Goal: Transaction & Acquisition: Purchase product/service

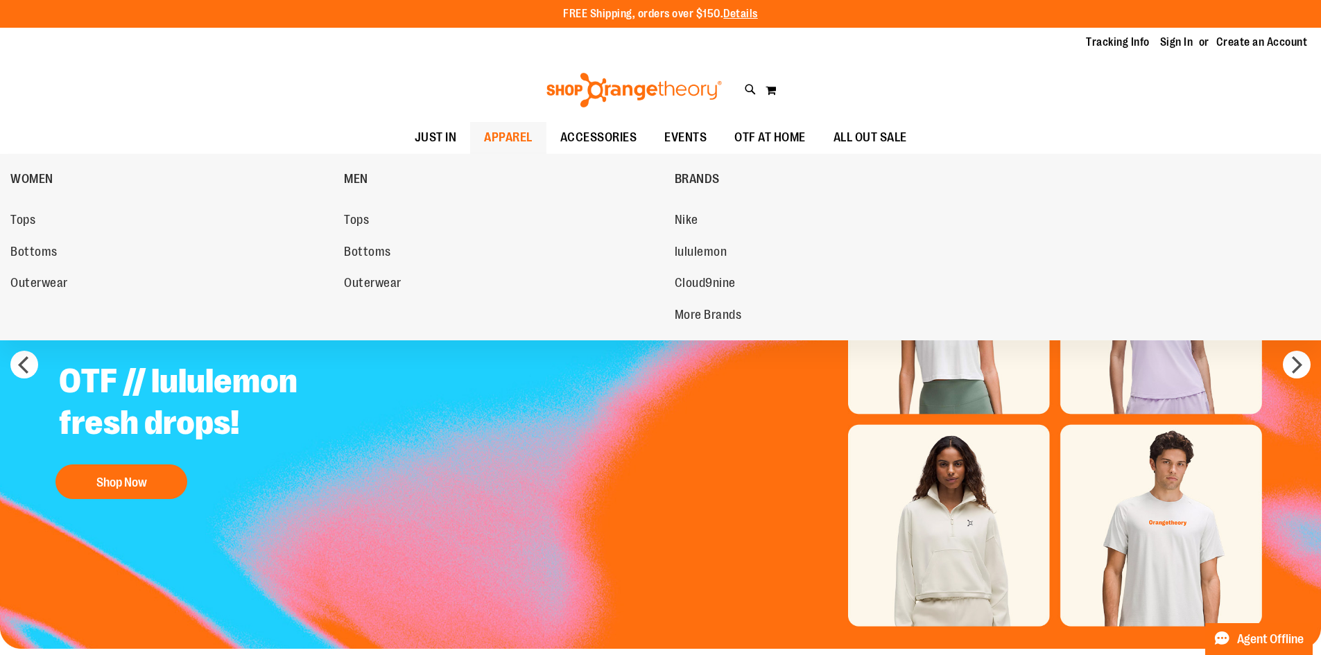
type input "**********"
click at [501, 138] on span "APPAREL" at bounding box center [508, 137] width 49 height 31
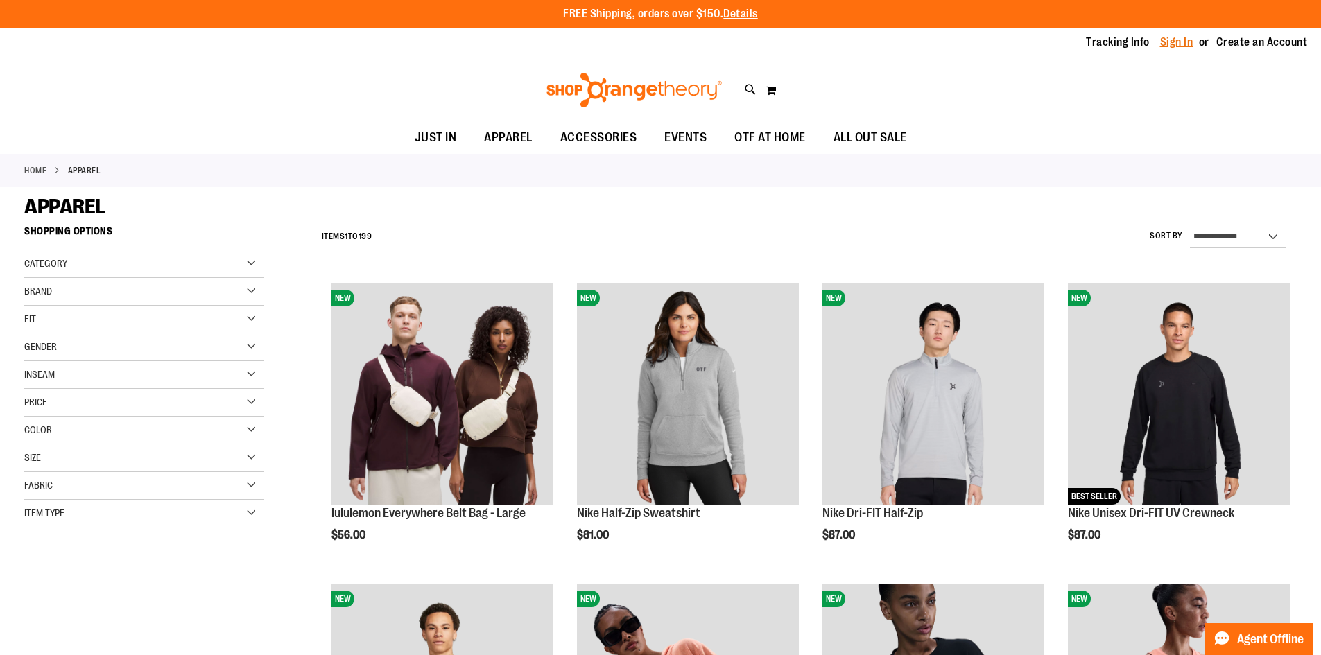
type input "**********"
click at [1180, 44] on link "Sign In" at bounding box center [1176, 42] width 33 height 15
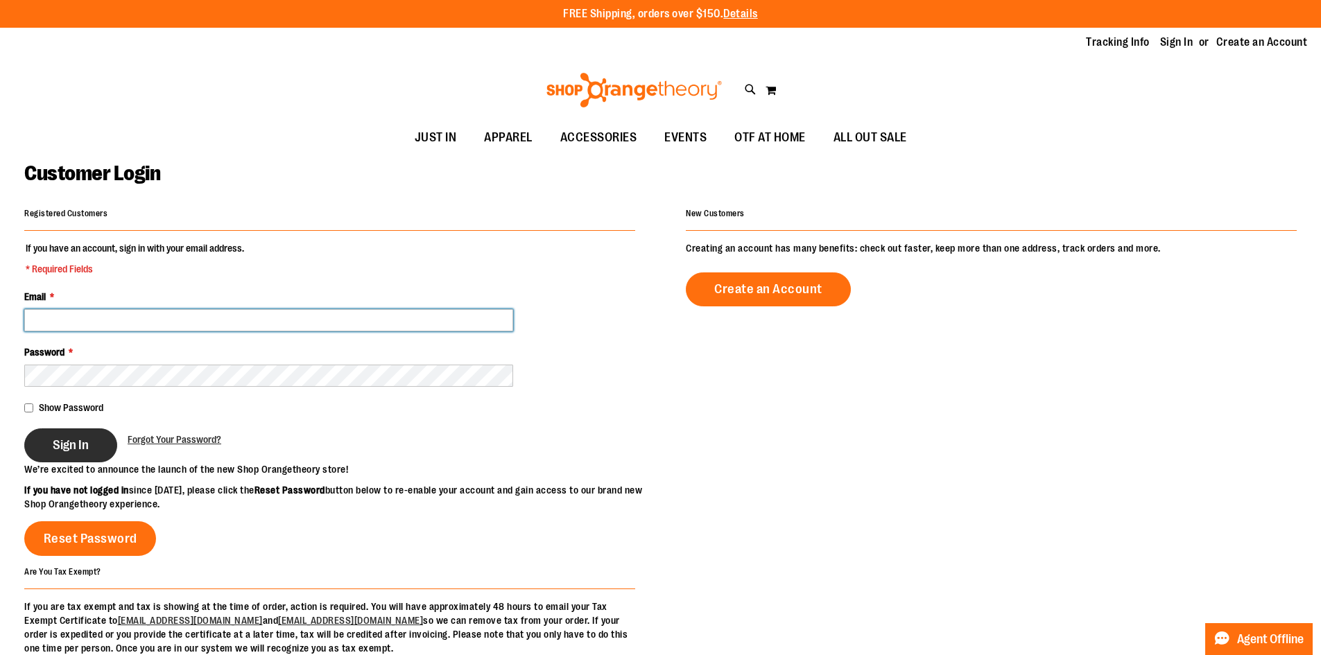
type input "**********"
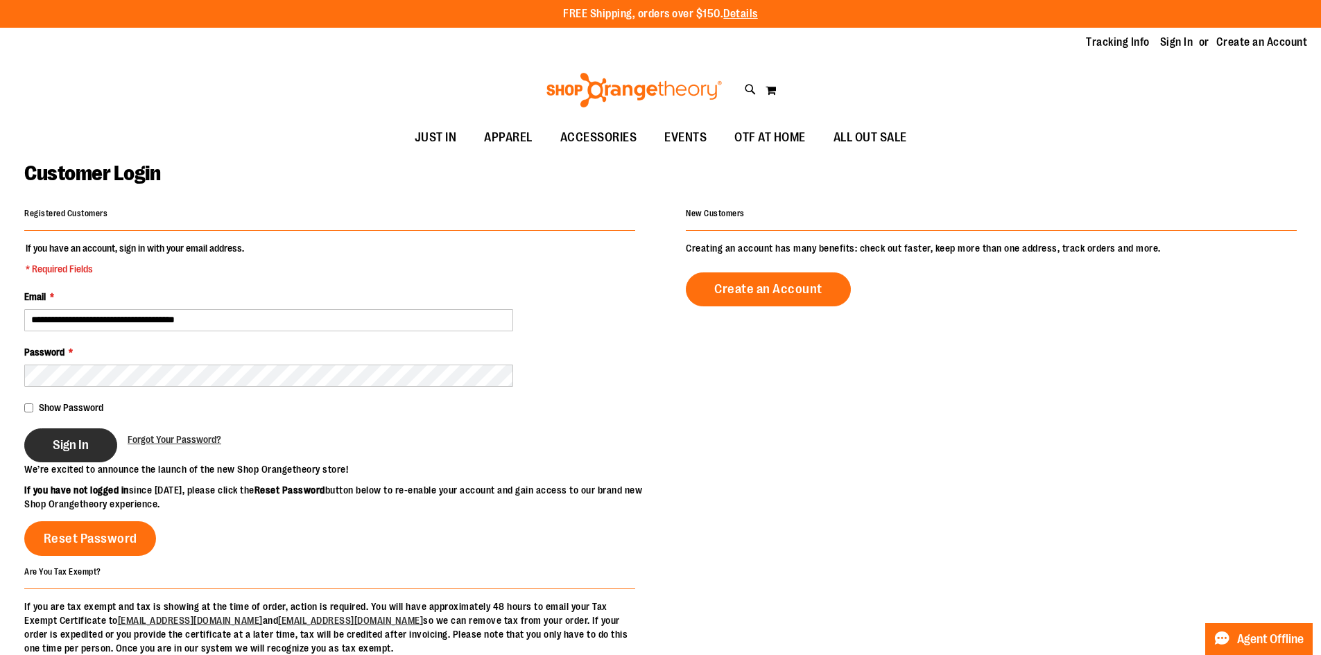
type input "**********"
click at [64, 453] on button "Sign In" at bounding box center [70, 445] width 93 height 34
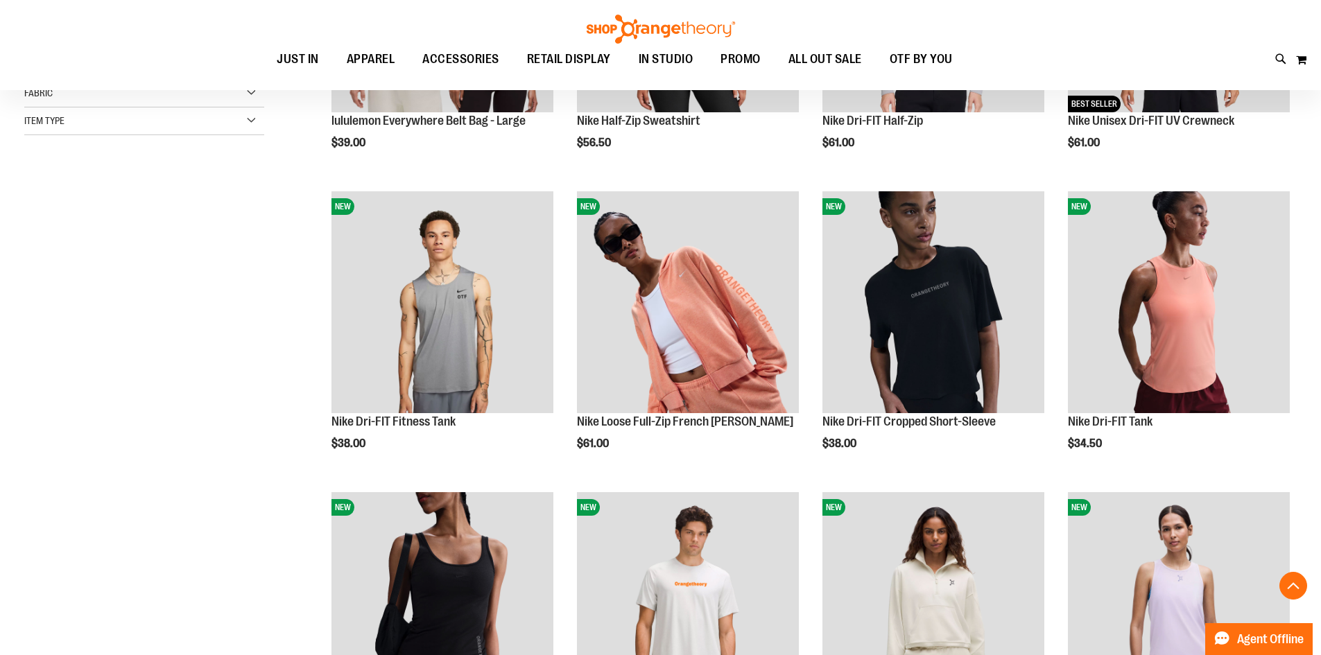
scroll to position [416, 0]
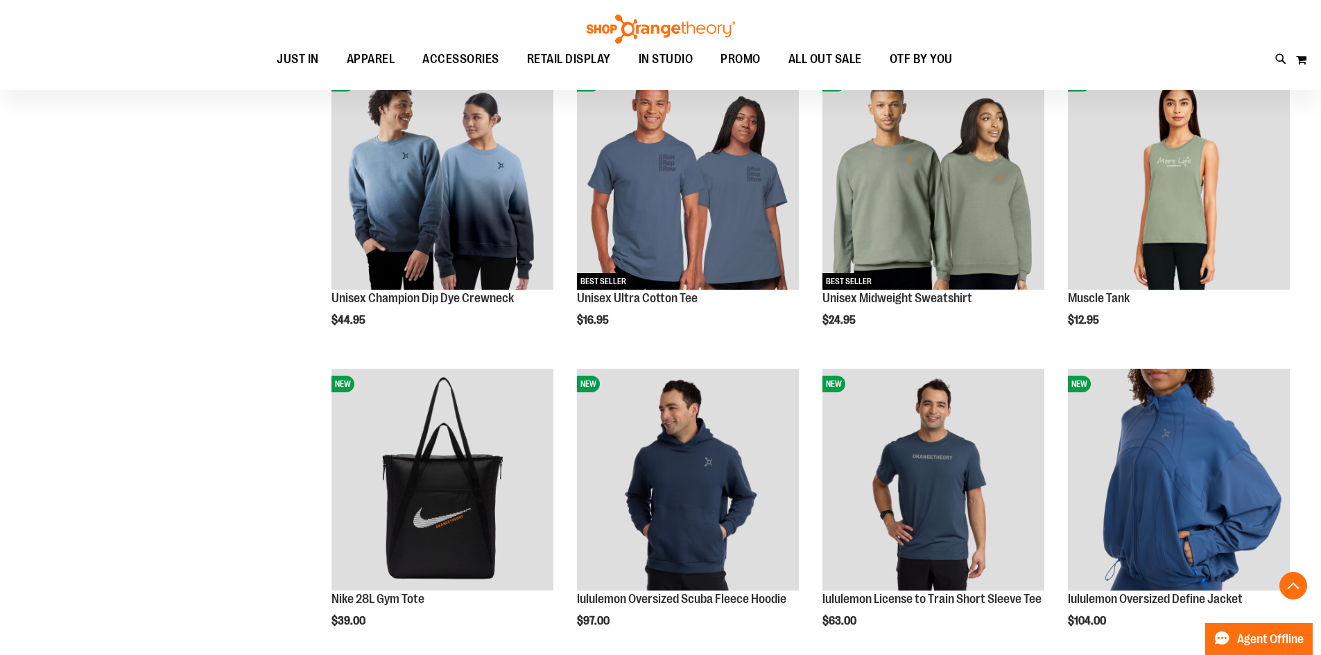
scroll to position [1248, 0]
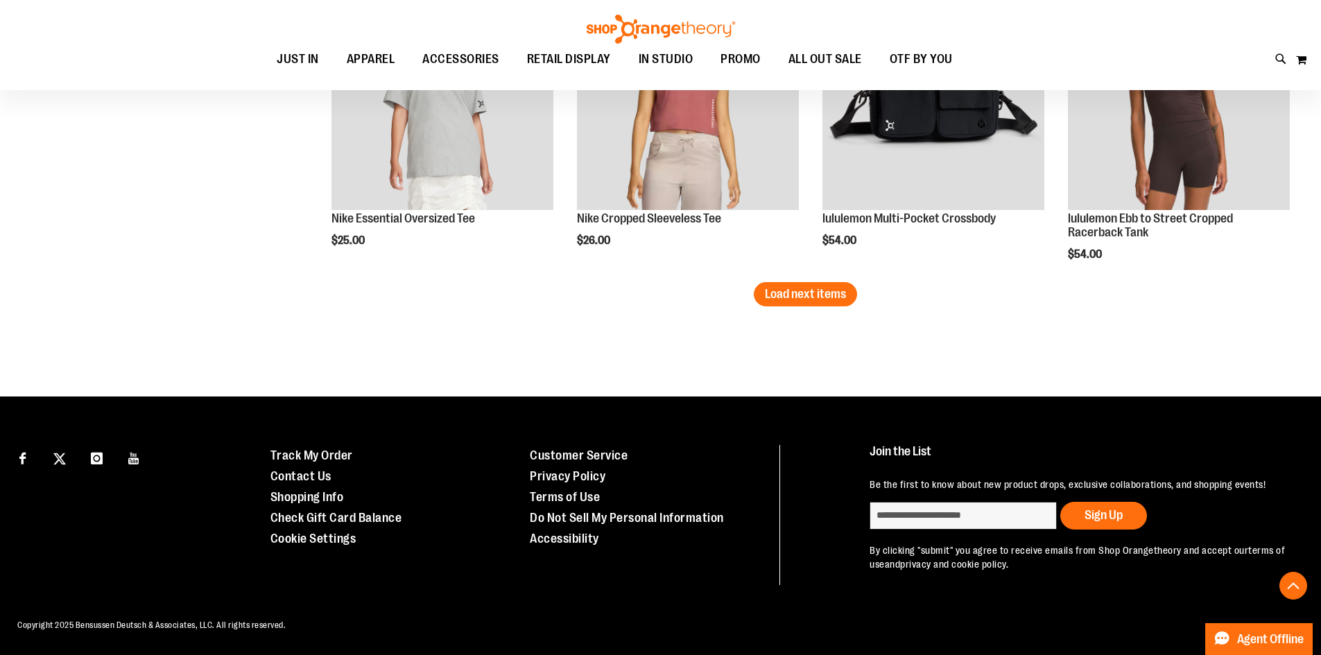
scroll to position [2702, 0]
type input "**********"
click at [833, 298] on span "Load next items" at bounding box center [805, 294] width 81 height 14
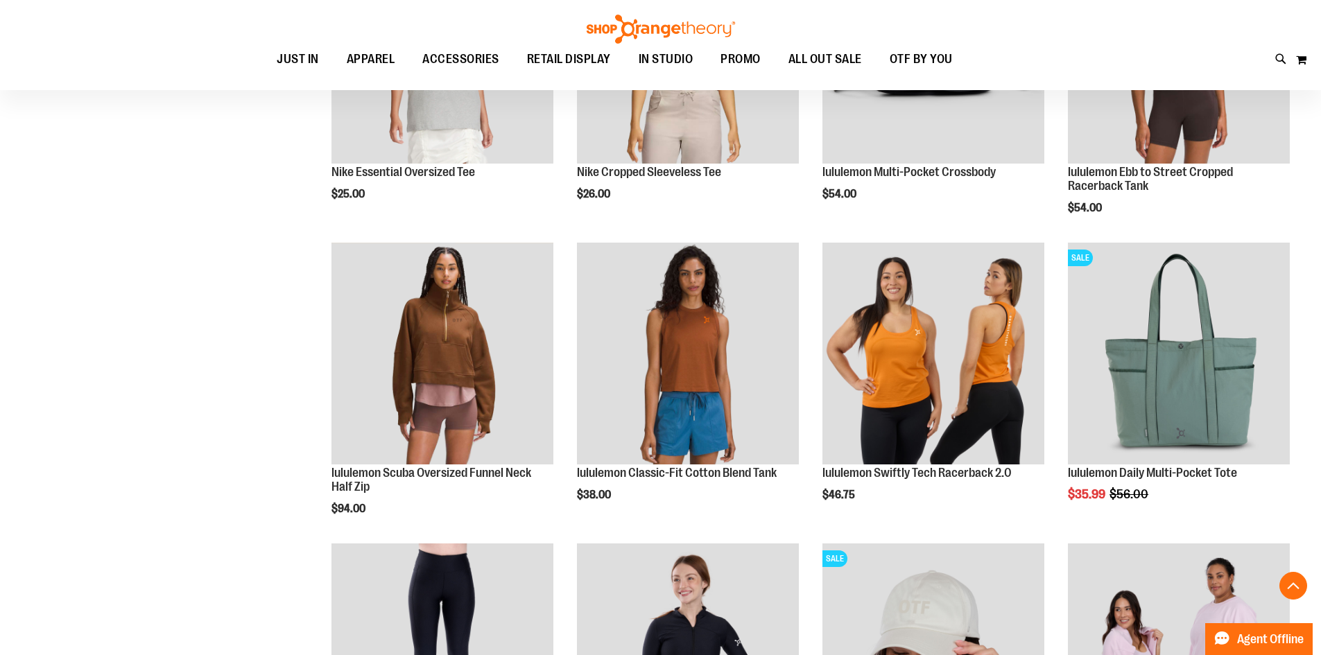
scroll to position [2771, 0]
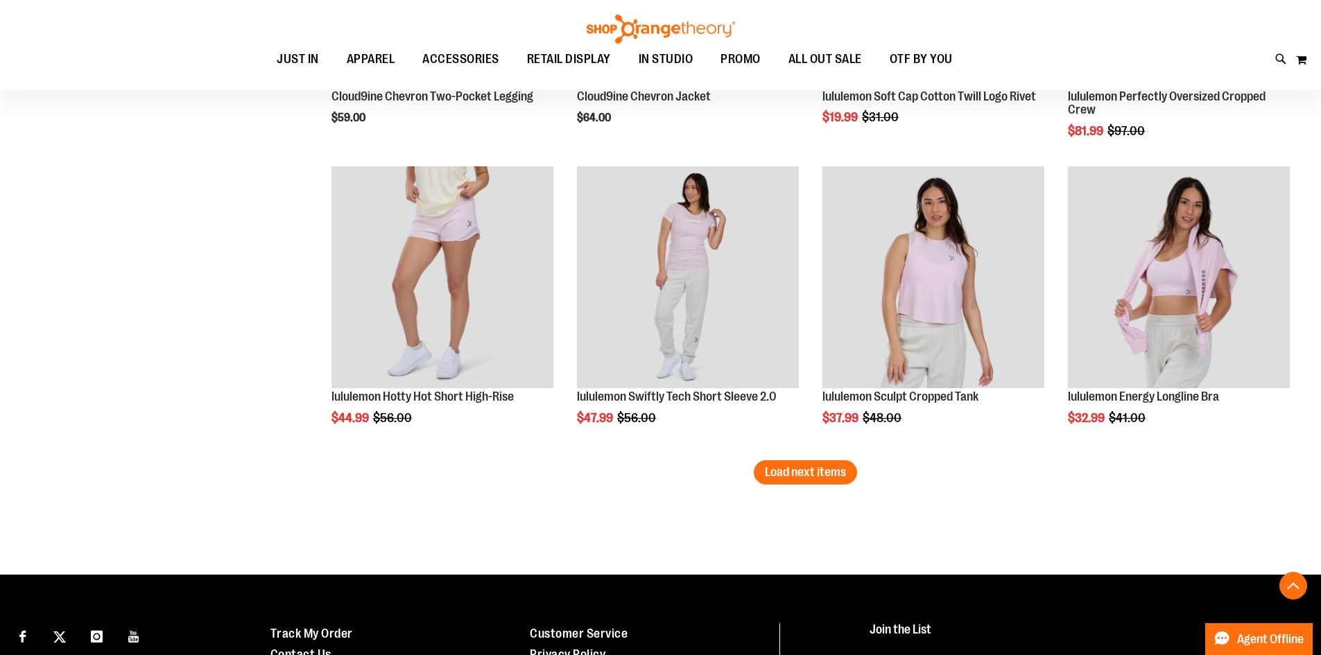
scroll to position [3465, 0]
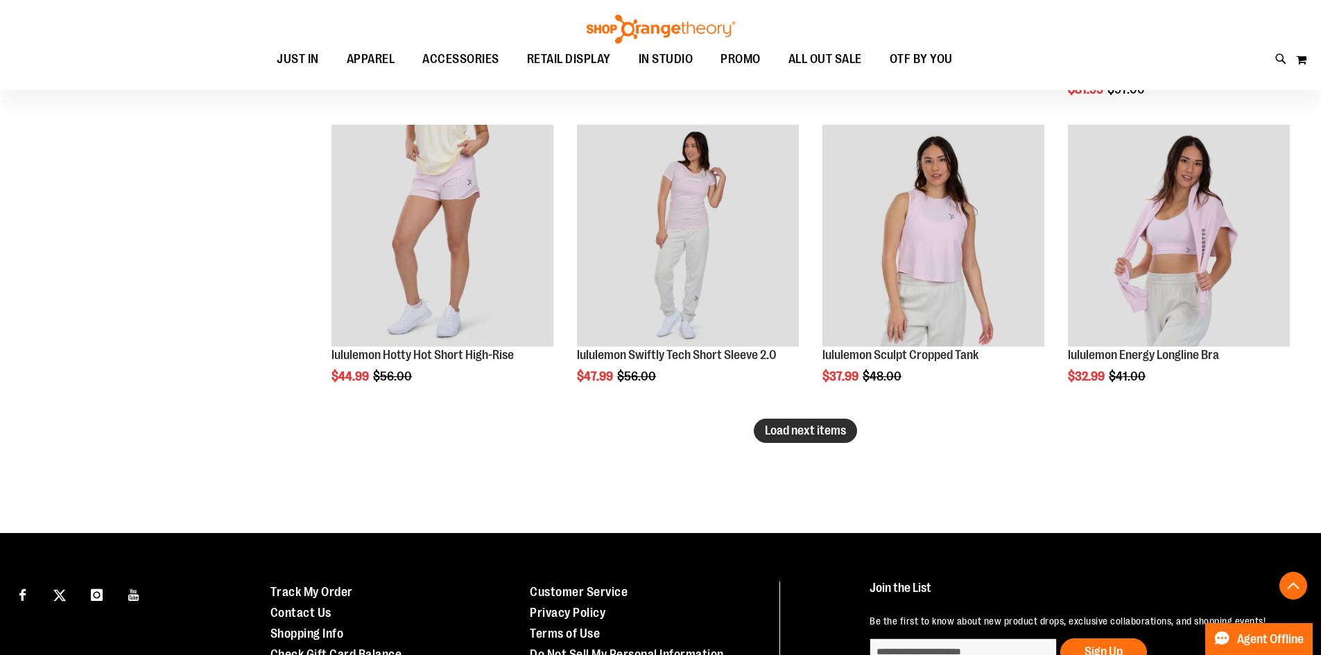
click at [792, 430] on span "Load next items" at bounding box center [805, 431] width 81 height 14
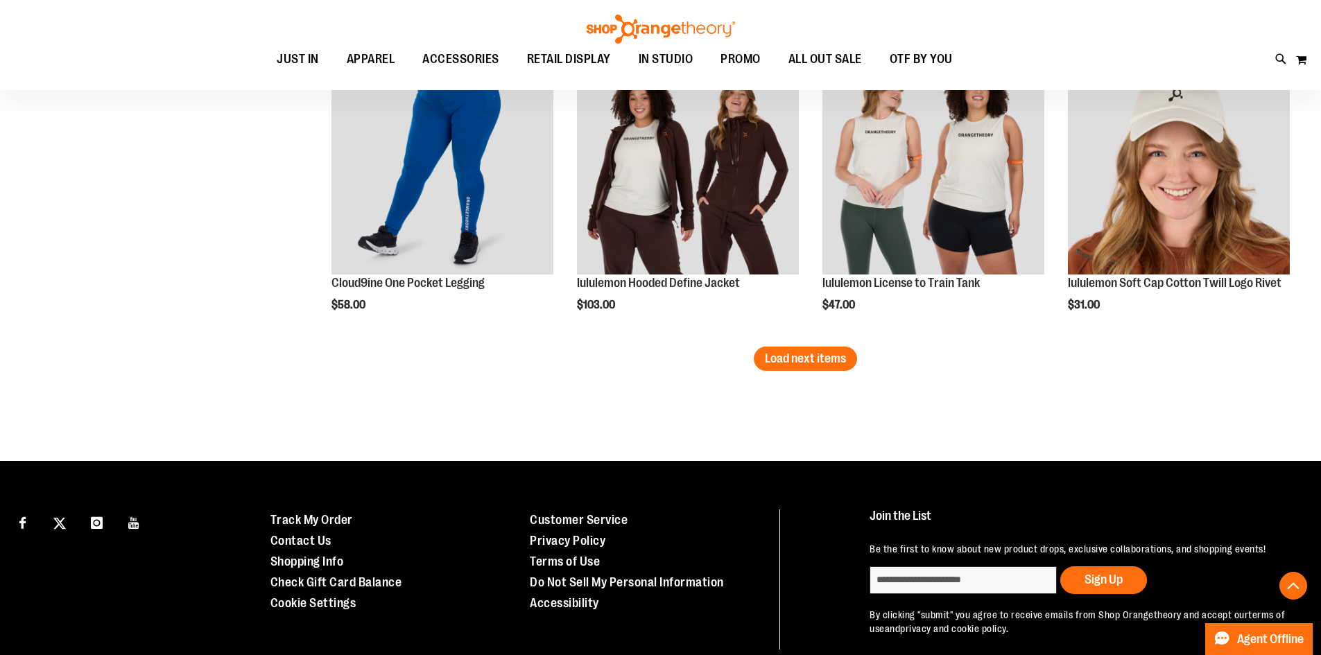
scroll to position [4505, 0]
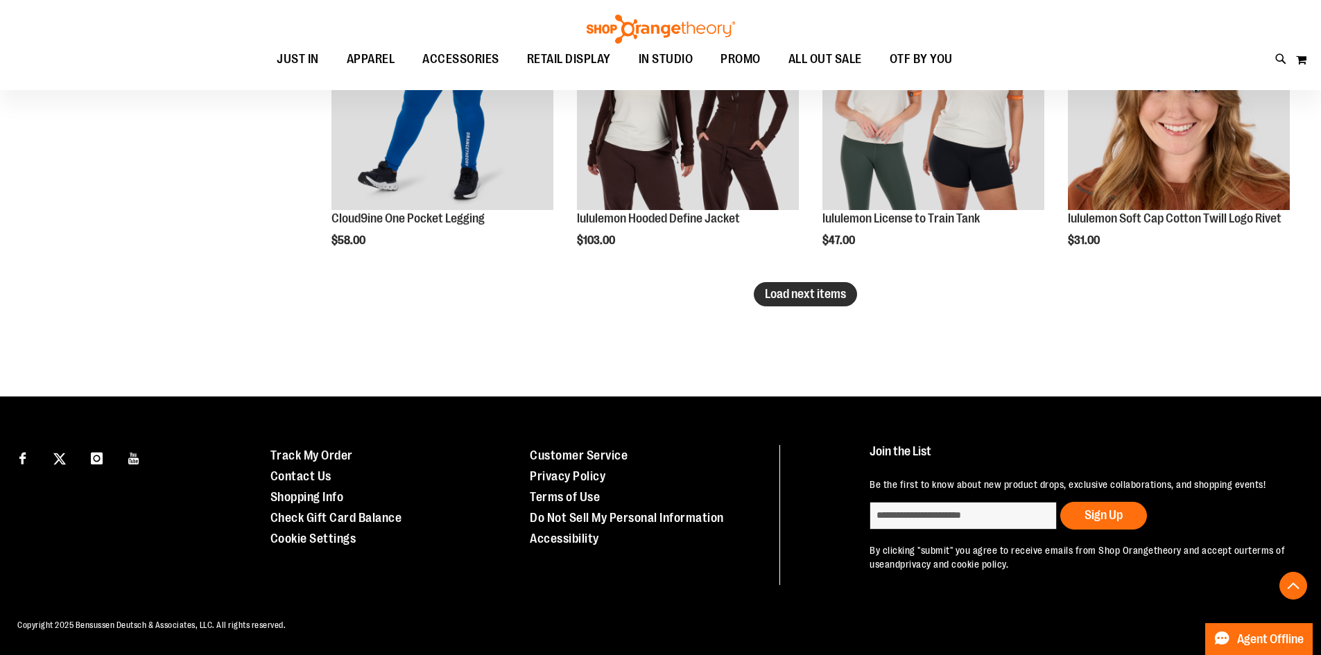
click at [831, 293] on span "Load next items" at bounding box center [805, 294] width 81 height 14
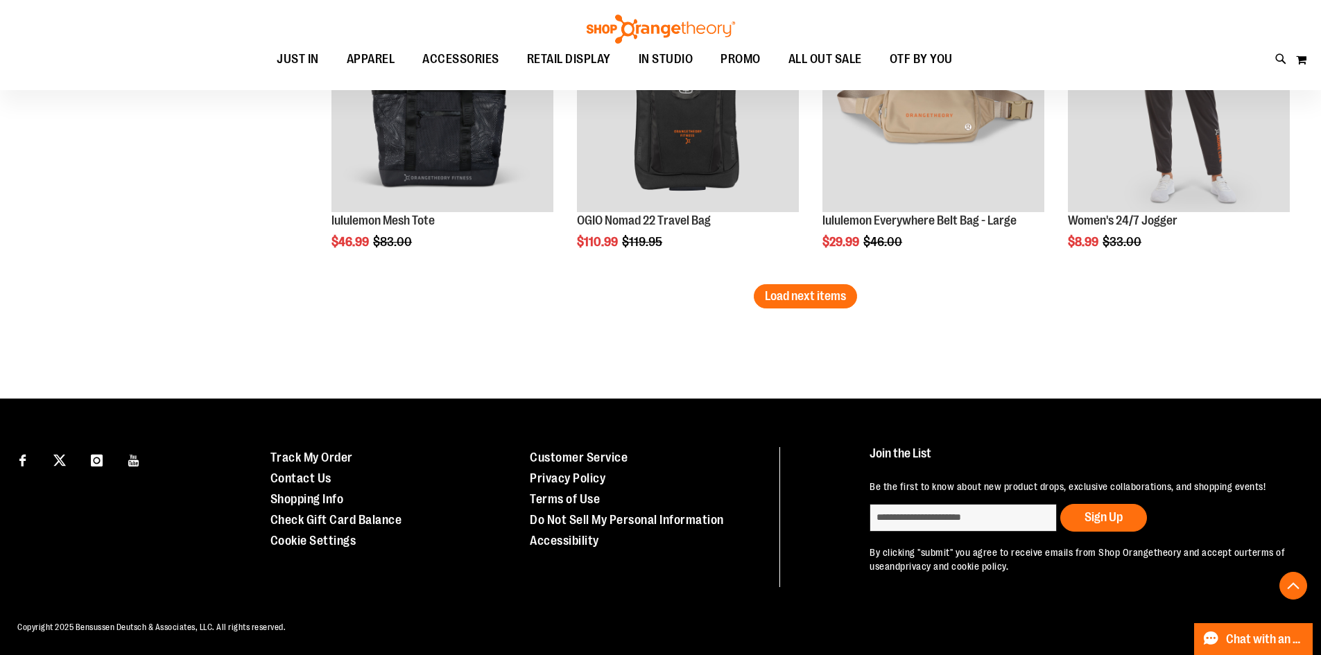
scroll to position [5419, 0]
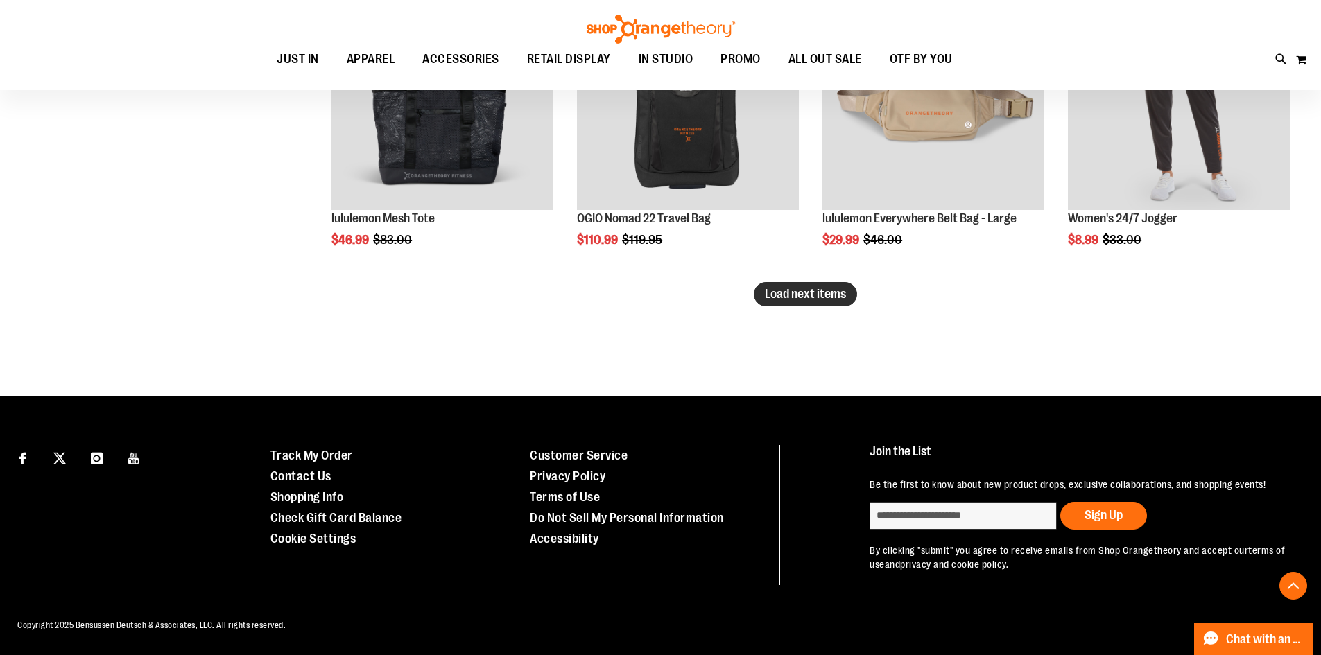
click at [830, 287] on span "Load next items" at bounding box center [805, 294] width 81 height 14
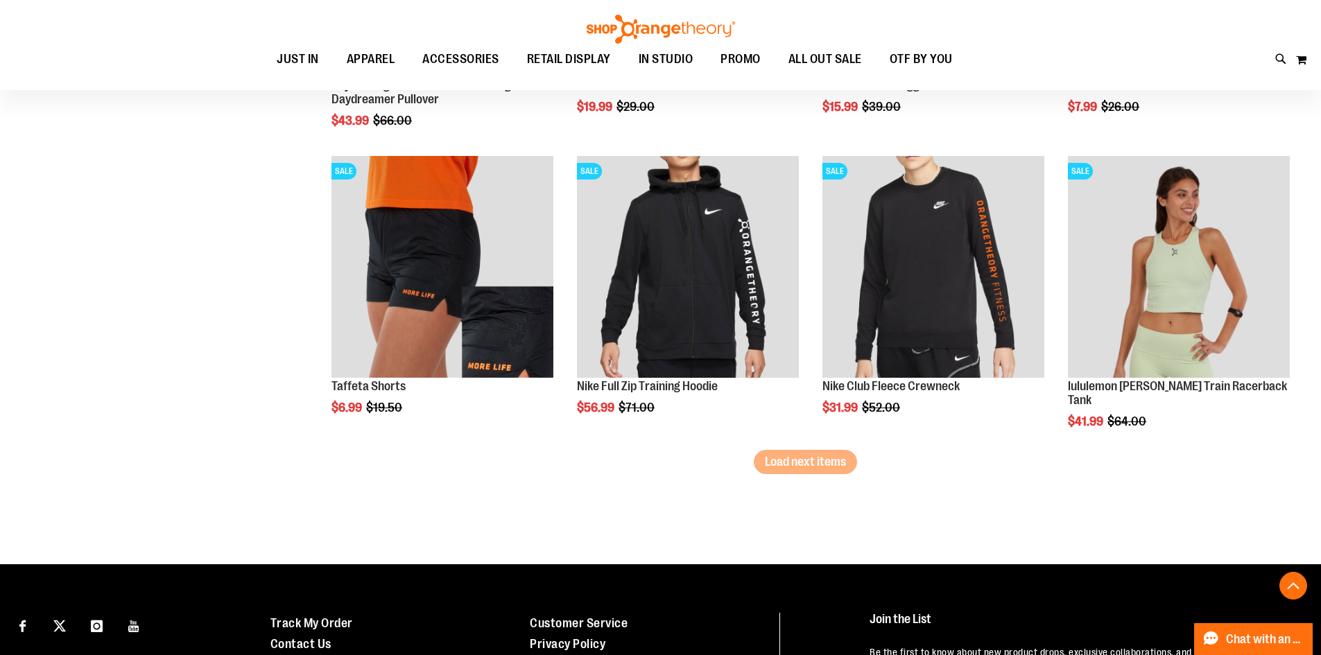
scroll to position [6171, 0]
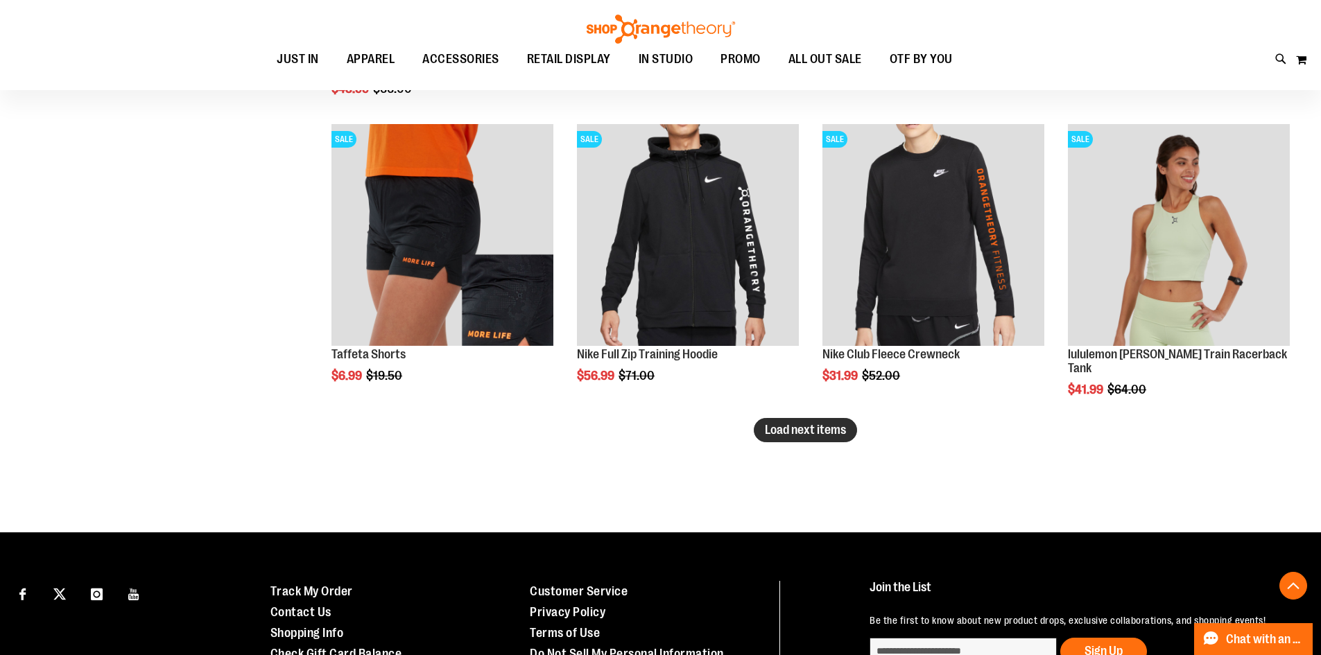
click at [799, 424] on span "Load next items" at bounding box center [805, 430] width 81 height 14
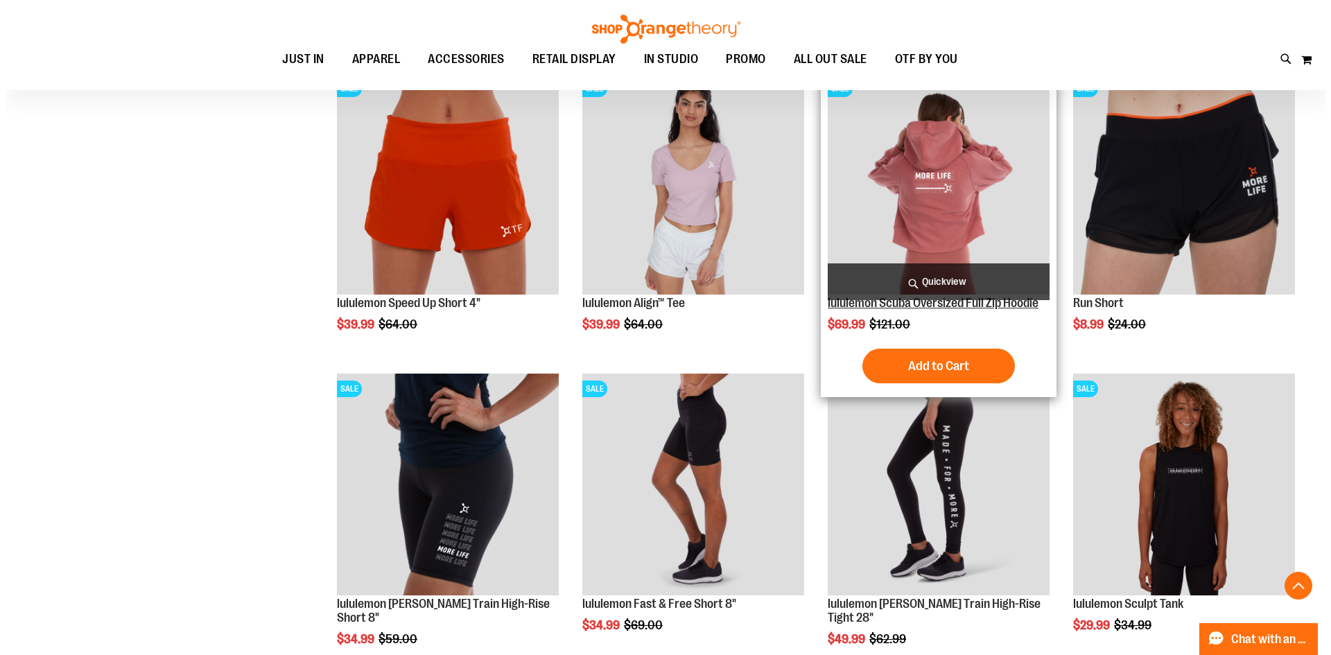
scroll to position [6795, 0]
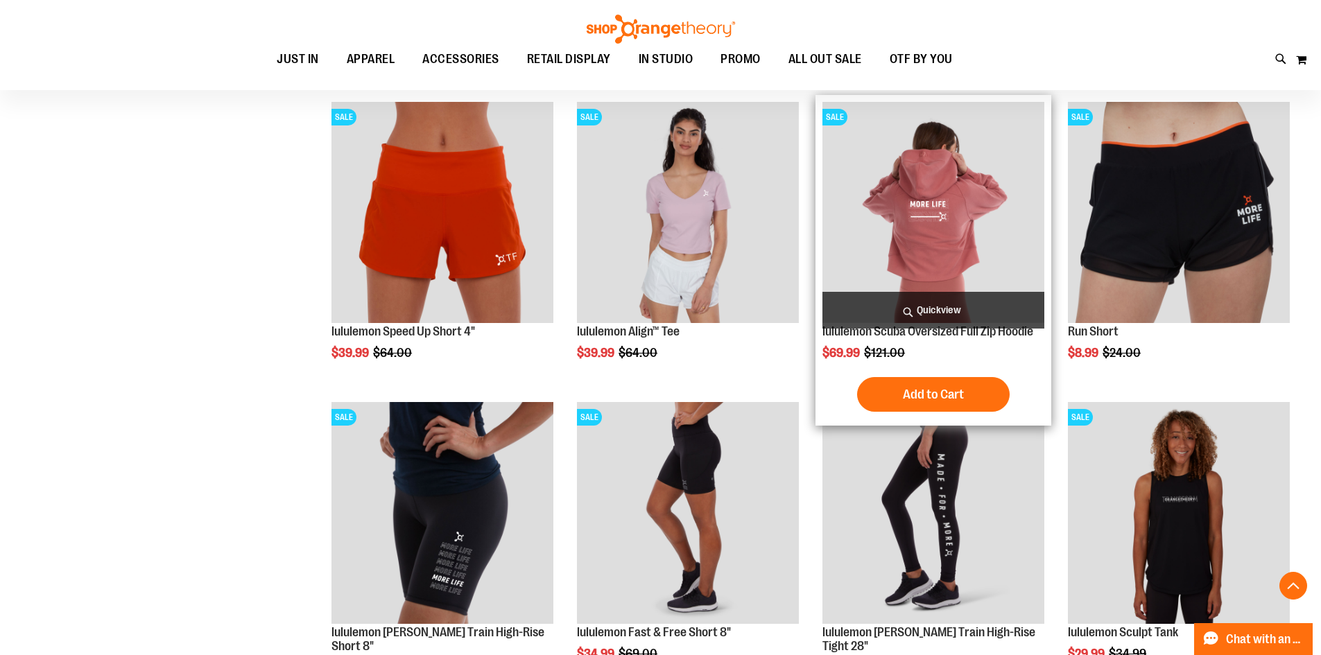
click at [948, 311] on span "Quickview" at bounding box center [933, 310] width 222 height 37
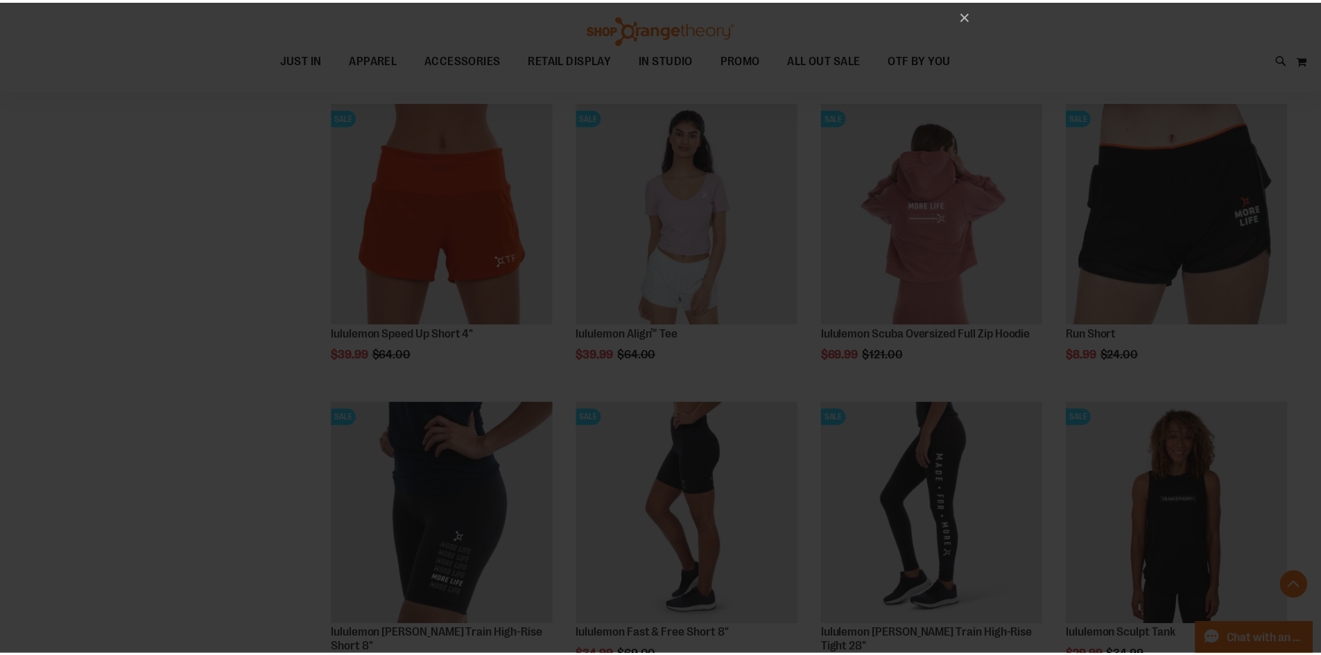
scroll to position [0, 0]
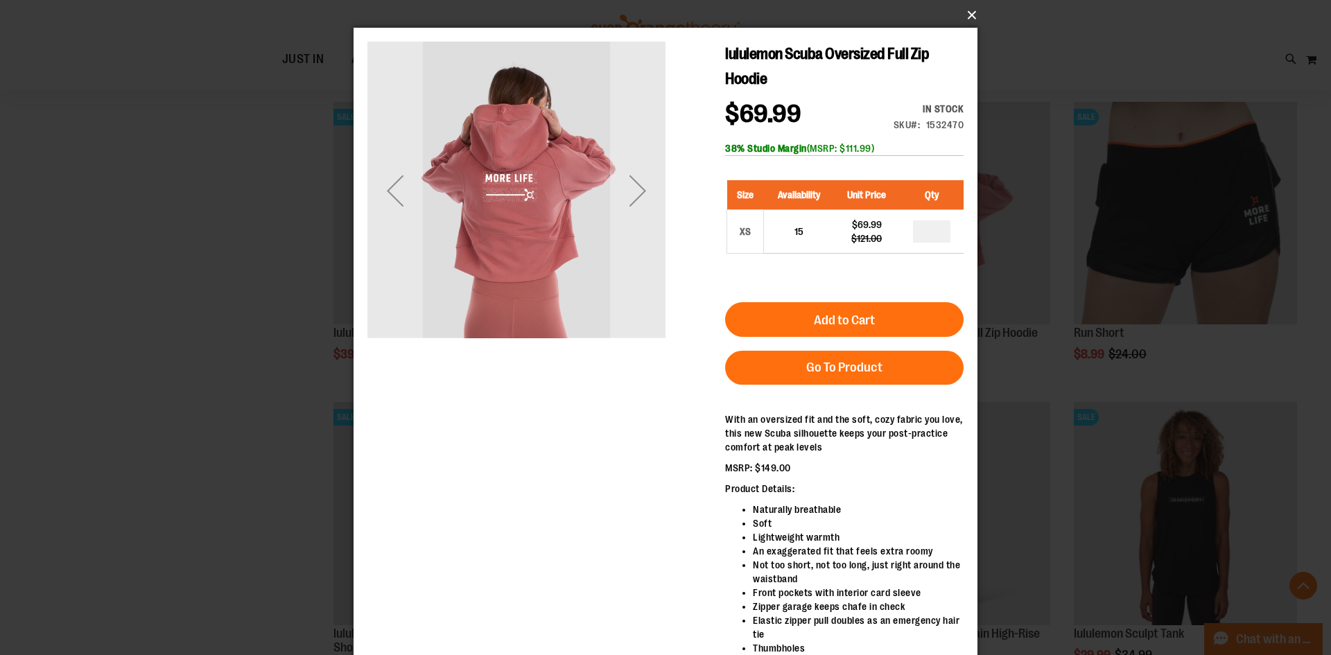
click at [973, 15] on button "×" at bounding box center [670, 15] width 624 height 31
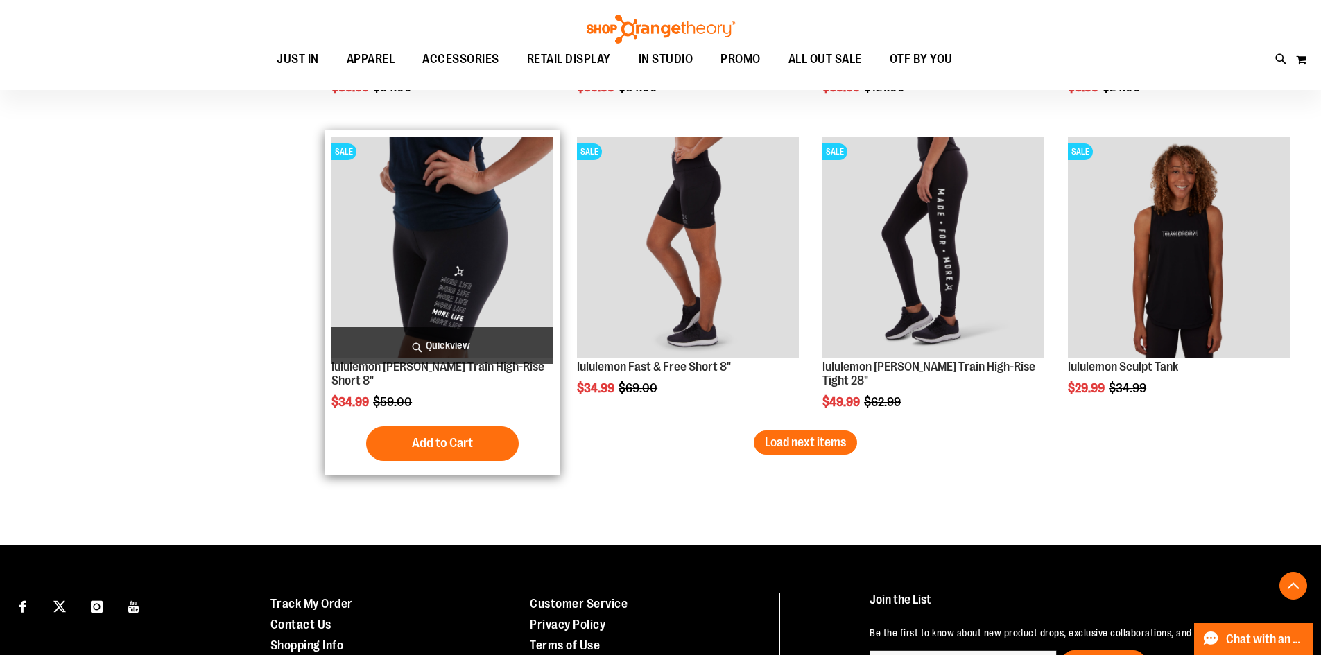
scroll to position [7073, 0]
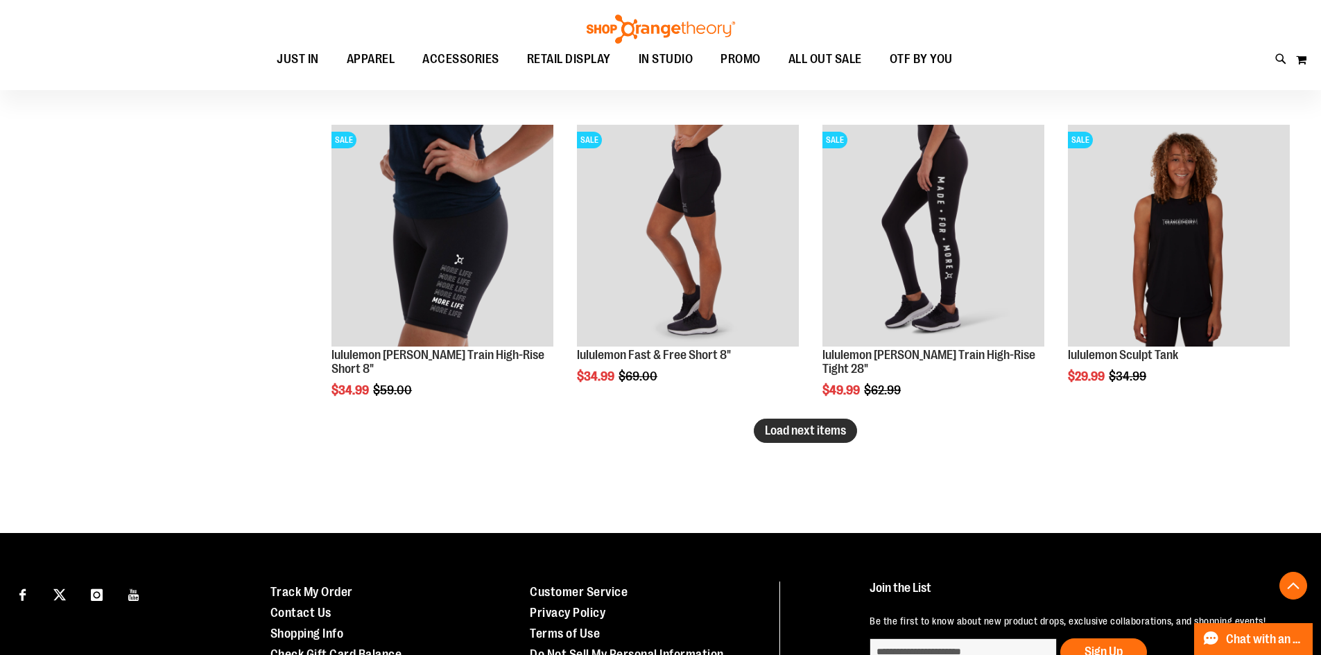
click at [834, 433] on span "Load next items" at bounding box center [805, 431] width 81 height 14
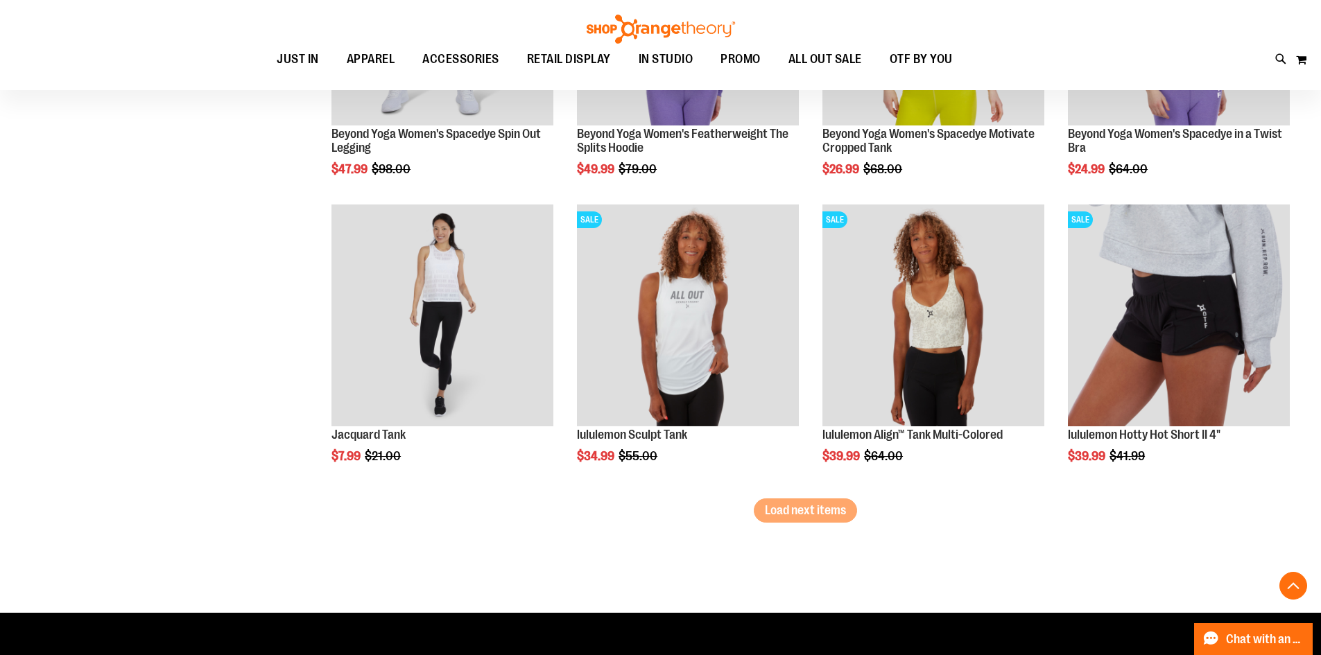
scroll to position [8043, 0]
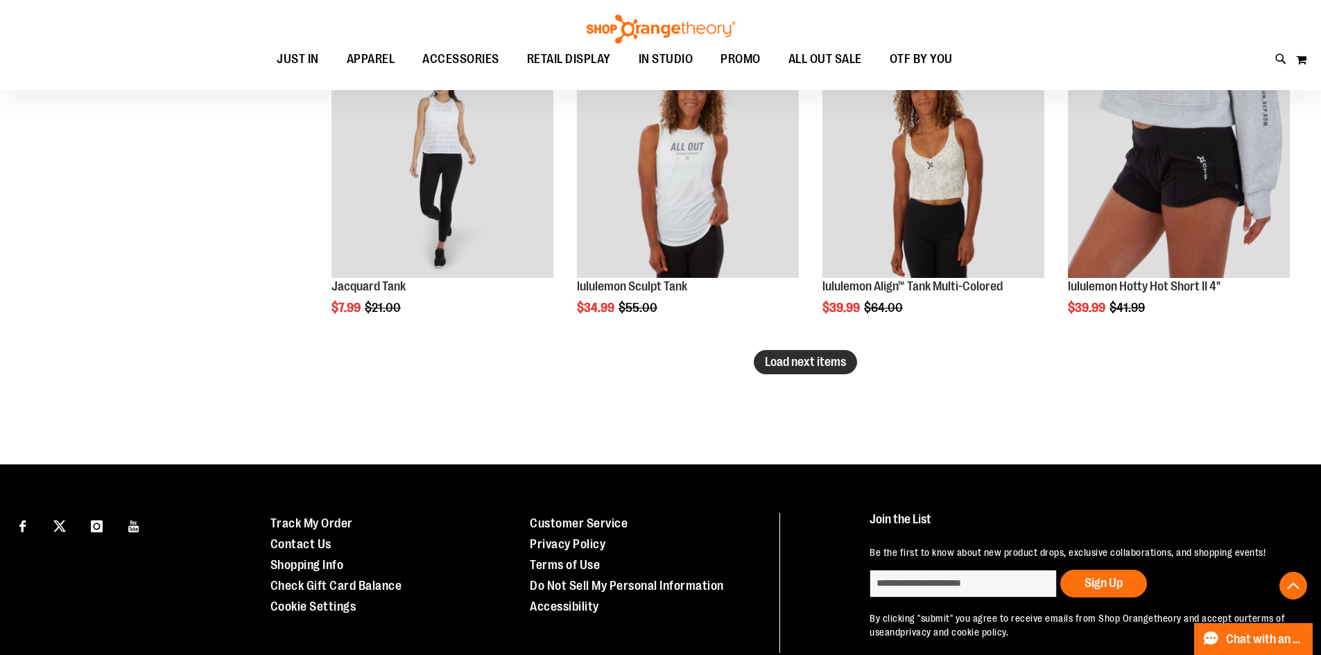
click at [800, 358] on span "Load next items" at bounding box center [805, 362] width 81 height 14
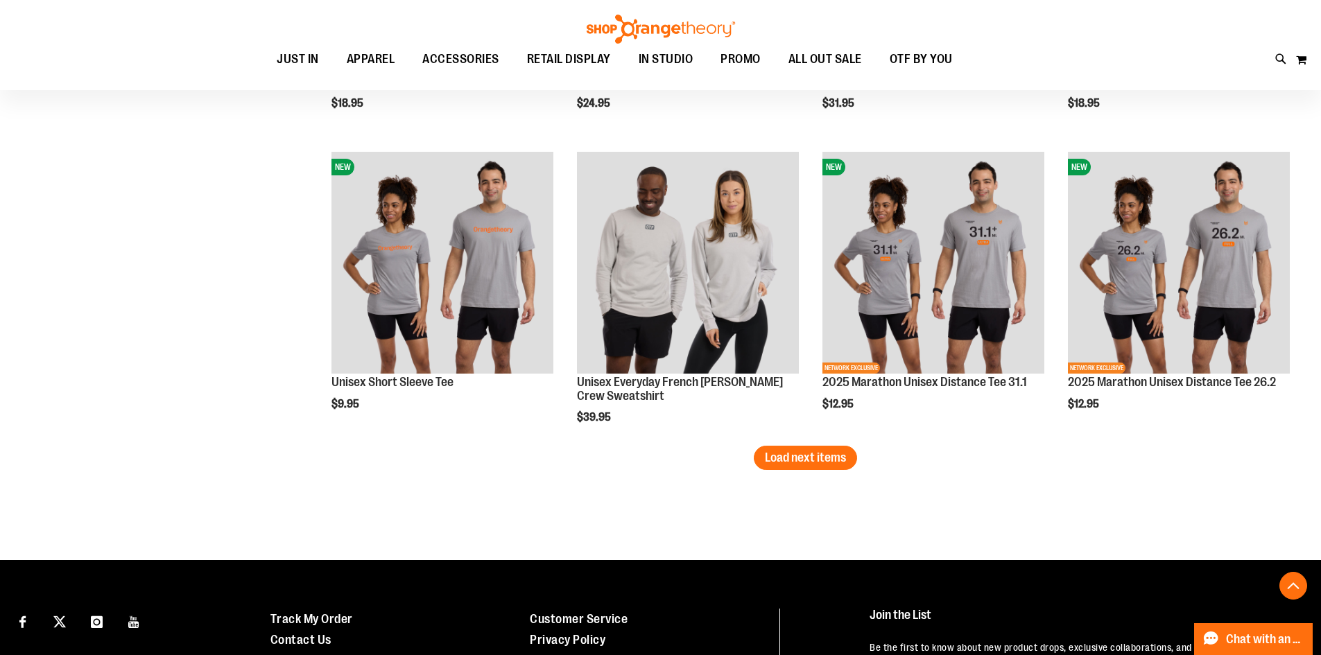
scroll to position [8875, 0]
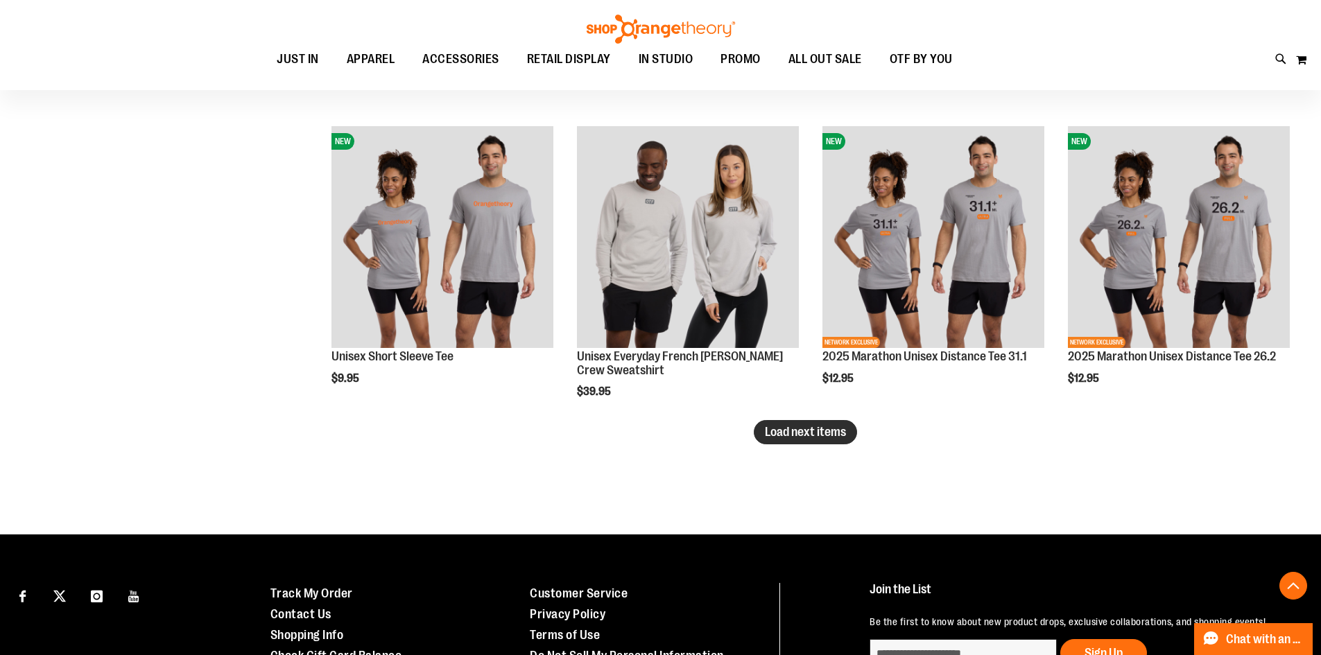
click at [797, 436] on span "Load next items" at bounding box center [805, 432] width 81 height 14
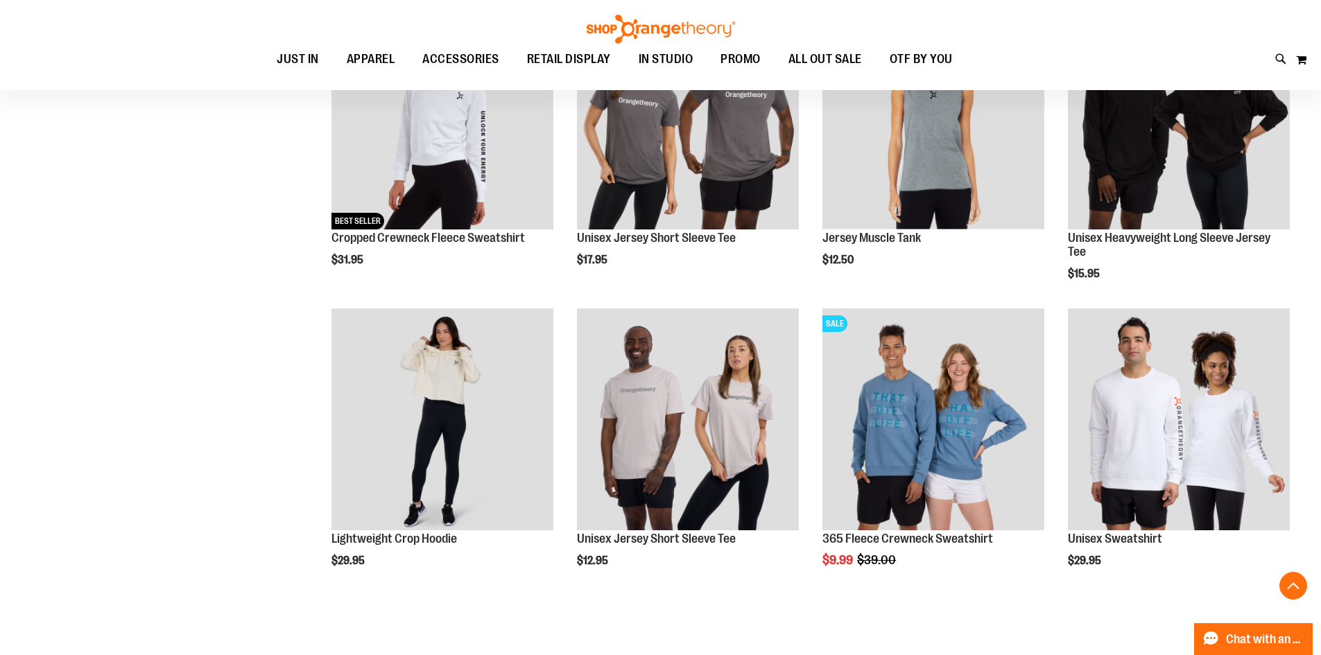
scroll to position [9707, 0]
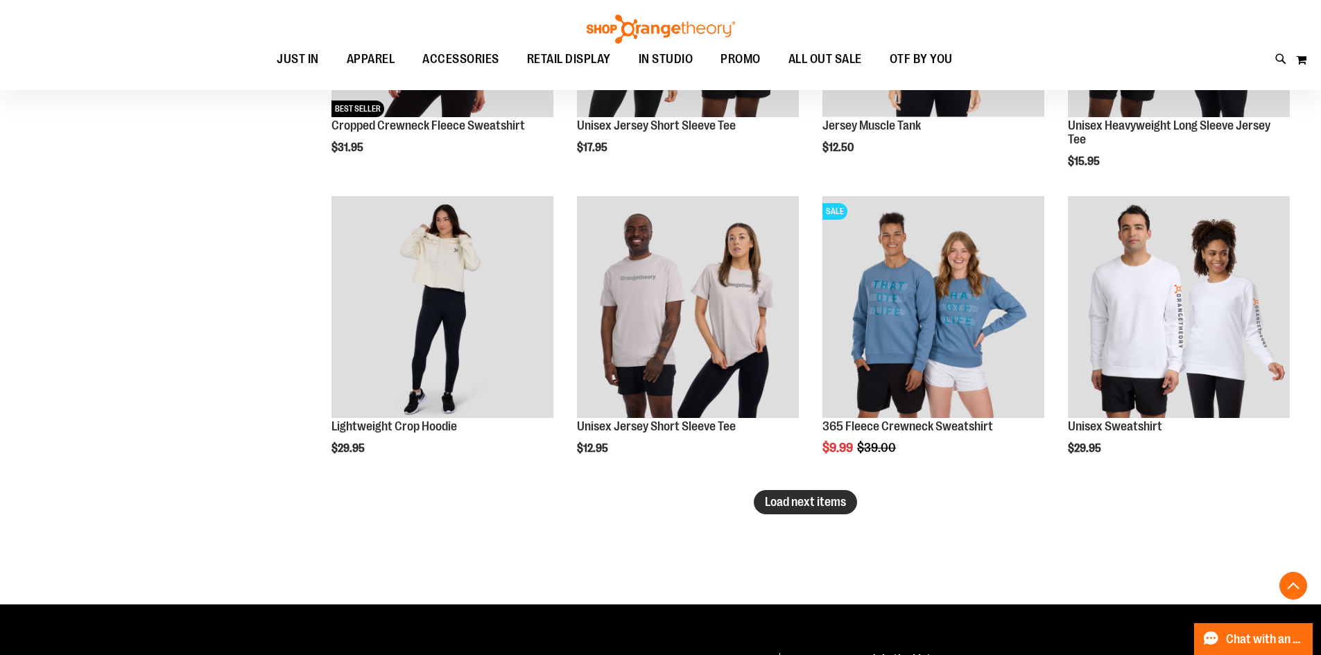
click at [794, 505] on span "Load next items" at bounding box center [805, 502] width 81 height 14
